Goal: Obtain resource: Obtain resource

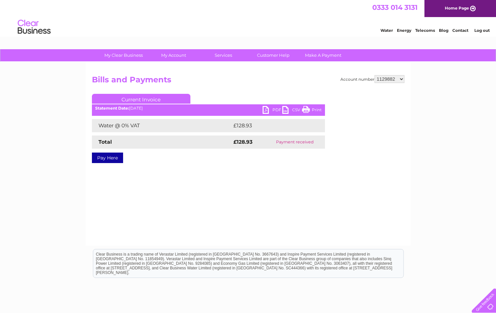
click at [384, 77] on select "911648 975946 979041 980046 990352 990353 990356 990361 997232 1080773 1081707 …" at bounding box center [390, 79] width 30 height 8
select select "30292127"
click at [375, 75] on select "911648 975946 979041 980046 990352 990353 990356 990361 997232 1080773 1081707 …" at bounding box center [390, 79] width 30 height 8
click at [267, 112] on link "PDF" at bounding box center [273, 111] width 20 height 10
click at [392, 80] on select "911648 975946 979041 980046 990352 990353 990356 990361 997232 1080773 1081707 …" at bounding box center [390, 79] width 30 height 8
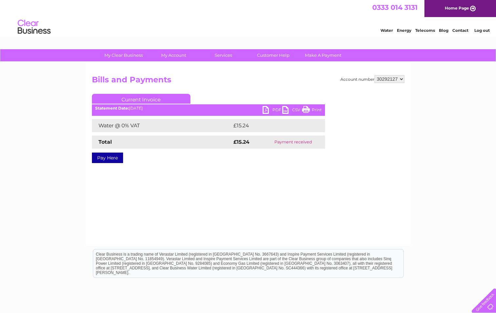
select select "30271025"
click at [375, 75] on select "911648 975946 979041 980046 990352 990353 990356 990361 997232 1080773 1081707 …" at bounding box center [390, 79] width 30 height 8
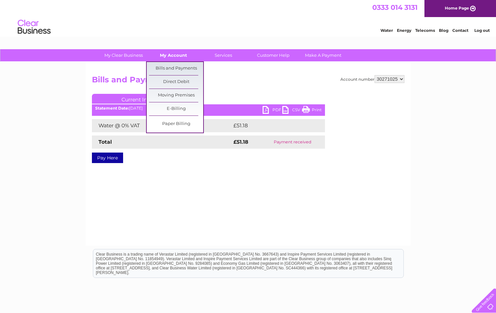
click at [184, 53] on link "My Account" at bounding box center [173, 55] width 54 height 12
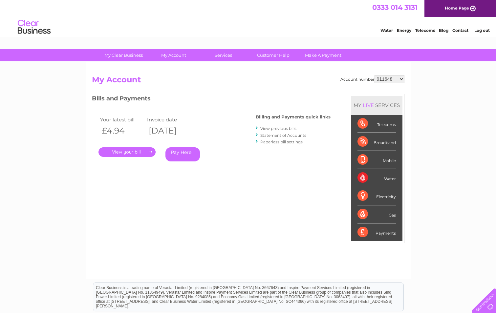
click at [291, 135] on link "Statement of Accounts" at bounding box center [283, 135] width 46 height 5
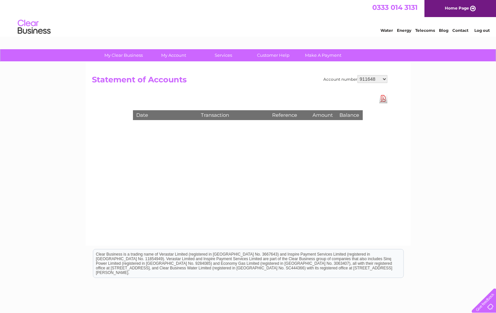
click at [378, 79] on select "911648 975946 979041 980046 990352 990353 990356 990361 997232 1080773 1081707 …" at bounding box center [373, 79] width 30 height 8
click at [376, 79] on select "911648 975946 979041 980046 990352 990353 990356 990361 997232 1080773 1081707 …" at bounding box center [373, 79] width 30 height 8
select select "30271025"
click at [358, 75] on select "911648 975946 979041 980046 990352 990353 990356 990361 997232 1080773 1081707 …" at bounding box center [373, 79] width 30 height 8
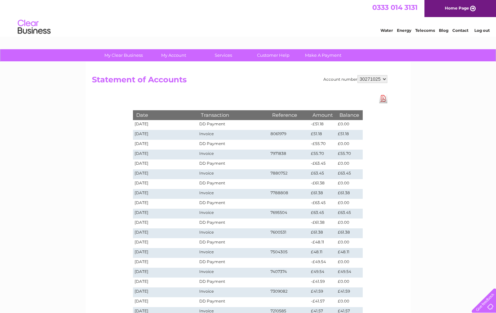
click at [188, 135] on td "02/09/2025" at bounding box center [165, 135] width 65 height 10
click at [147, 133] on td "02/09/2025" at bounding box center [165, 135] width 65 height 10
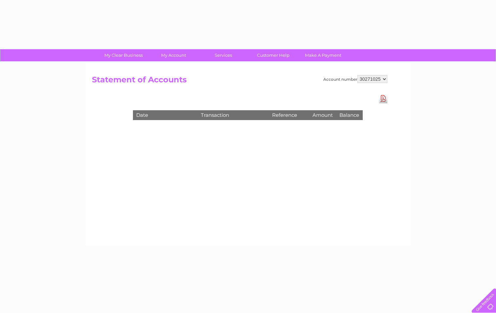
select select "30271025"
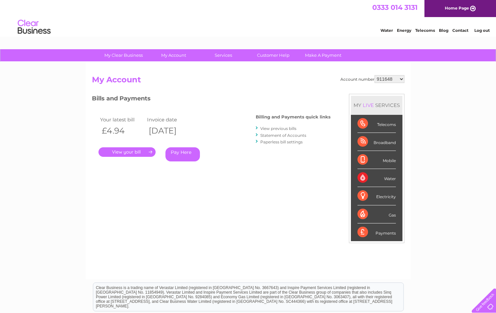
click at [389, 78] on select "911648 975946 979041 980046 990352 990353 990356 990361 997232 1080773 1081707 …" at bounding box center [390, 79] width 30 height 8
click at [387, 80] on select "911648 975946 979041 980046 990352 990353 990356 990361 997232 1080773 1081707 …" at bounding box center [390, 79] width 30 height 8
select select "30271025"
click at [375, 75] on select "911648 975946 979041 980046 990352 990353 990356 990361 997232 1080773 1081707 …" at bounding box center [390, 79] width 30 height 8
click at [128, 148] on link "." at bounding box center [127, 152] width 57 height 10
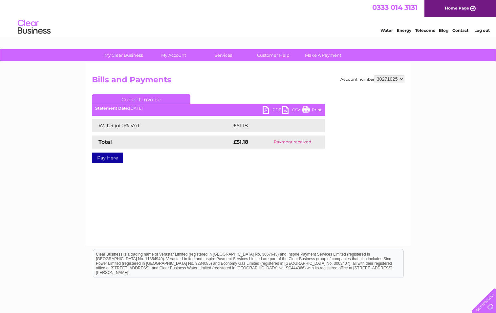
click at [272, 111] on link "PDF" at bounding box center [273, 111] width 20 height 10
click at [389, 77] on select "911648 975946 979041 980046 990352 990353 990356 990361 997232 1080773 1081707 …" at bounding box center [390, 79] width 30 height 8
select select "30308352"
click at [375, 75] on select "911648 975946 979041 980046 990352 990353 990356 990361 997232 1080773 1081707 …" at bounding box center [390, 79] width 30 height 8
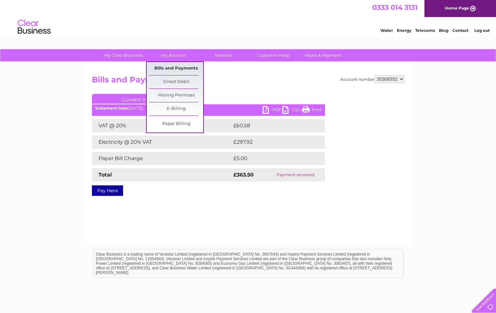
click at [184, 66] on link "Bills and Payments" at bounding box center [176, 68] width 54 height 13
click at [166, 54] on link "My Account" at bounding box center [173, 55] width 54 height 12
click at [173, 66] on link "Bills and Payments" at bounding box center [176, 68] width 54 height 13
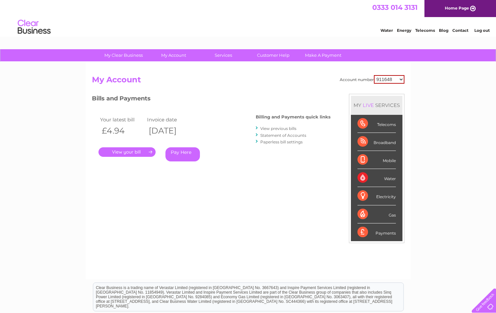
click at [288, 135] on link "Statement of Accounts" at bounding box center [283, 135] width 46 height 5
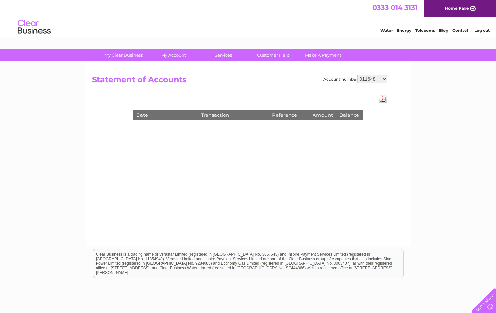
click at [365, 77] on select "911648 975946 979041 980046 990352 990353 990356 990361 997232 1080773 1081707 …" at bounding box center [373, 79] width 30 height 8
select select "30308352"
click at [358, 75] on select "911648 975946 979041 980046 990352 990353 990356 990361 997232 1080773 1081707 …" at bounding box center [373, 79] width 30 height 8
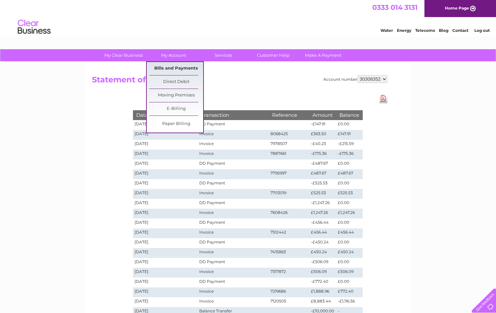
click at [176, 68] on link "Bills and Payments" at bounding box center [176, 68] width 54 height 13
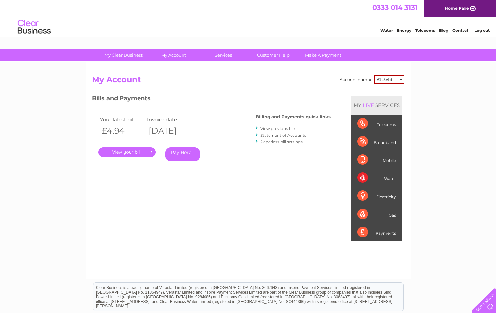
click at [389, 77] on select "911648 975946 979041 980046 990352 990353 990356 990361 997232 1080773 1081707 …" at bounding box center [389, 79] width 31 height 9
select select "30308352"
click at [374, 75] on select "911648 975946 979041 980046 990352 990353 990356 990361 997232 1080773 1081707 …" at bounding box center [389, 79] width 31 height 9
click at [132, 153] on link "." at bounding box center [127, 152] width 57 height 10
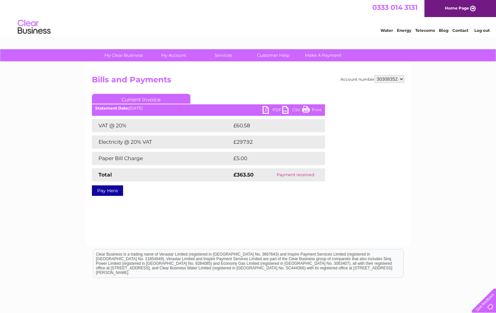
click at [274, 108] on link "PDF" at bounding box center [273, 111] width 20 height 10
click at [391, 80] on select "911648 975946 979041 980046 990352 990353 990356 990361 997232 1080773 1081707 …" at bounding box center [390, 79] width 30 height 8
click at [395, 79] on select "911648 975946 979041 980046 990352 990353 990356 990361 997232 1080773 1081707 …" at bounding box center [390, 79] width 30 height 8
select select "30308608"
click at [375, 75] on select "911648 975946 979041 980046 990352 990353 990356 990361 997232 1080773 1081707 …" at bounding box center [390, 79] width 30 height 8
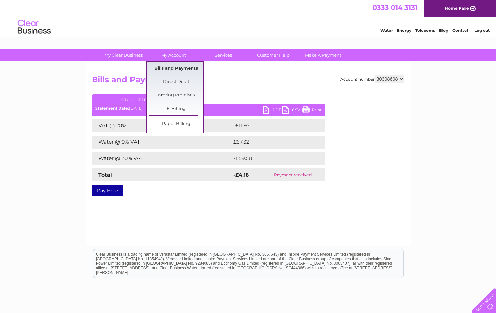
click at [187, 65] on link "Bills and Payments" at bounding box center [176, 68] width 54 height 13
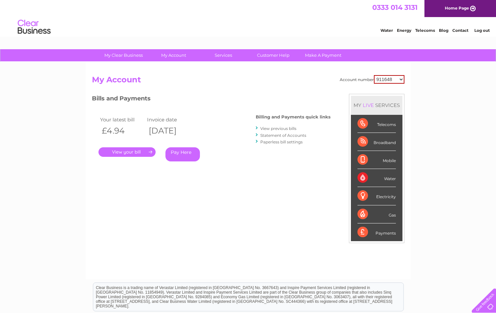
click at [277, 128] on link "View previous bills" at bounding box center [278, 128] width 36 height 5
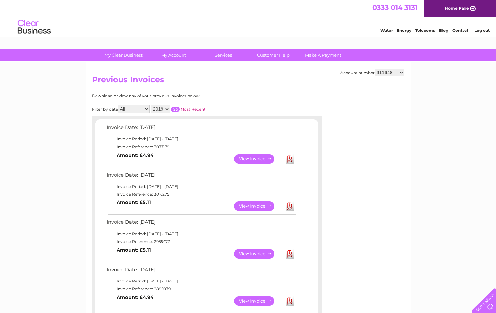
click at [388, 73] on select "911648 975946 979041 980046 990352 990353 990356 990361 997232 1080773 1081707 …" at bounding box center [390, 73] width 30 height 8
click at [401, 72] on select "911648 975946 979041 980046 990352 990353 990356 990361 997232 1080773 1081707 …" at bounding box center [390, 73] width 30 height 8
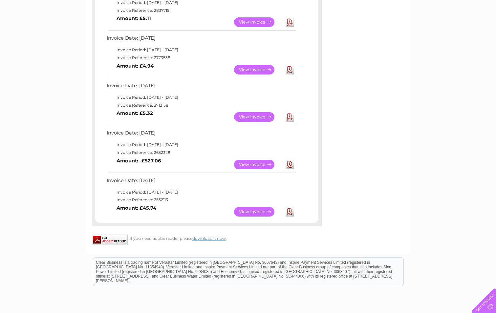
scroll to position [66, 0]
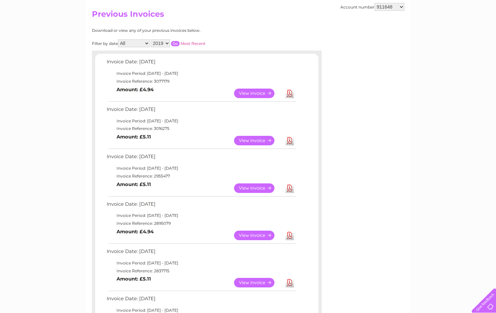
click at [401, 7] on select "911648 975946 979041 980046 990352 990353 990356 990361 997232 1080773 1081707 …" at bounding box center [390, 7] width 30 height 8
select select "30308608"
click at [375, 3] on select "911648 975946 979041 980046 990352 990353 990356 990361 997232 1080773 1081707 …" at bounding box center [390, 7] width 30 height 8
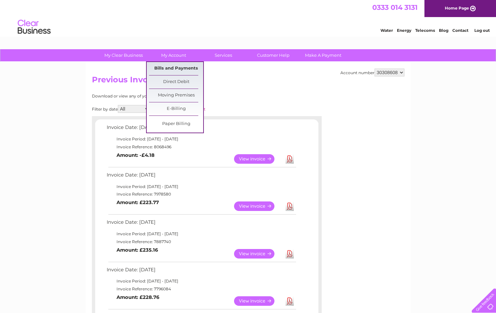
click at [171, 72] on link "Bills and Payments" at bounding box center [176, 68] width 54 height 13
click at [171, 62] on link "Bills and Payments" at bounding box center [176, 68] width 54 height 13
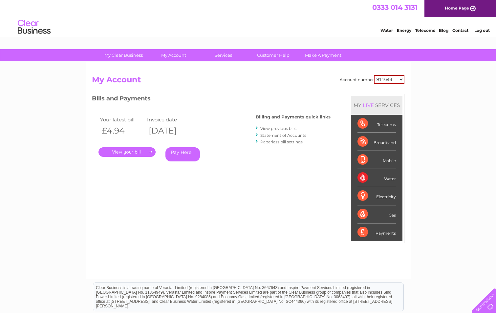
click at [385, 80] on select "911648 975946 979041 980046 990352 990353 990356 990361 997232 1080773 1081707 …" at bounding box center [389, 79] width 31 height 9
click at [399, 77] on select "911648 975946 979041 980046 990352 990353 990356 990361 997232 1080773 1081707 …" at bounding box center [389, 79] width 31 height 9
click at [280, 136] on link "Statement of Accounts" at bounding box center [283, 135] width 46 height 5
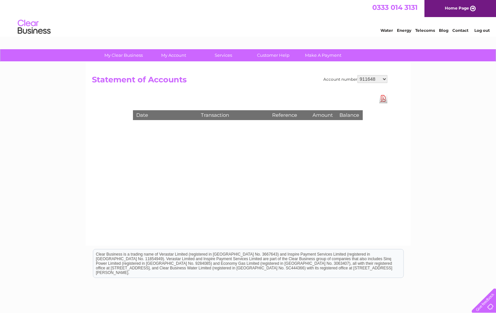
click at [372, 80] on select "911648 975946 979041 980046 990352 990353 990356 990361 997232 1080773 1081707 …" at bounding box center [373, 79] width 30 height 8
select select "30308608"
click at [358, 75] on select "911648 975946 979041 980046 990352 990353 990356 990361 997232 1080773 1081707 …" at bounding box center [373, 79] width 30 height 8
